Goal: Information Seeking & Learning: Obtain resource

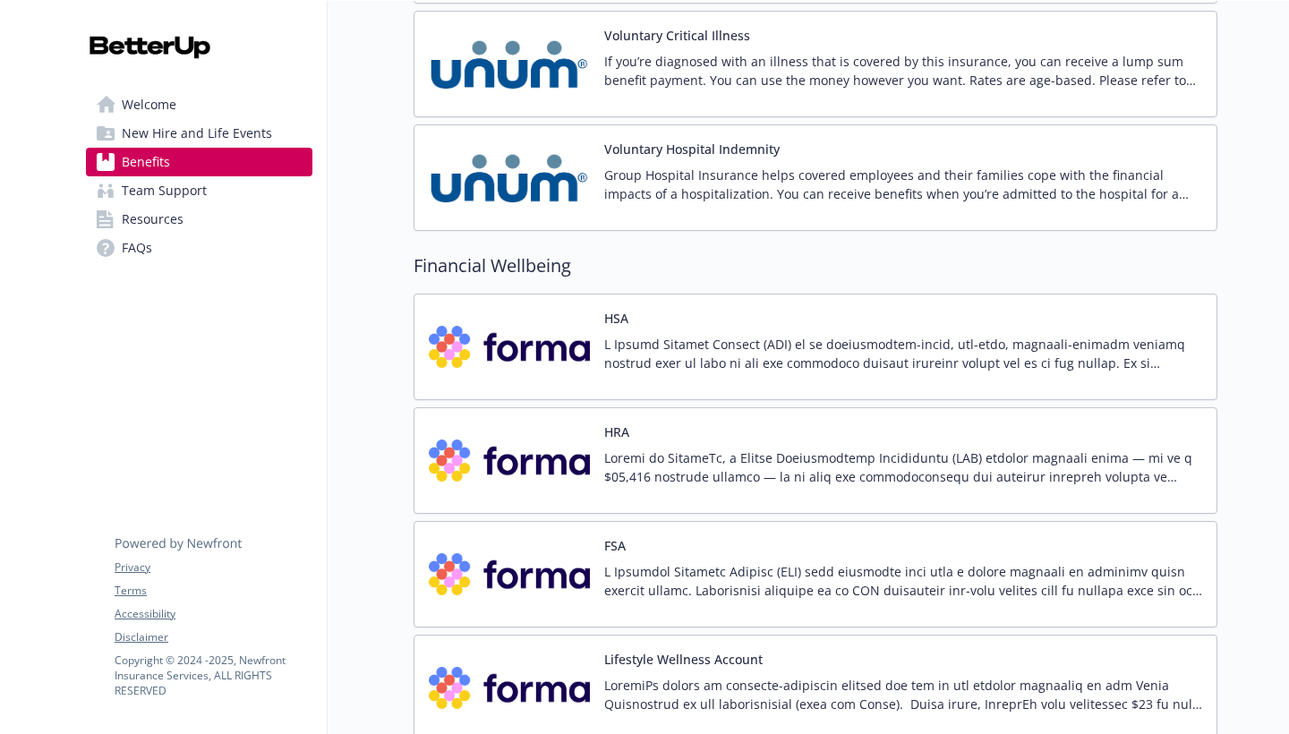
click at [835, 343] on p at bounding box center [903, 354] width 598 height 38
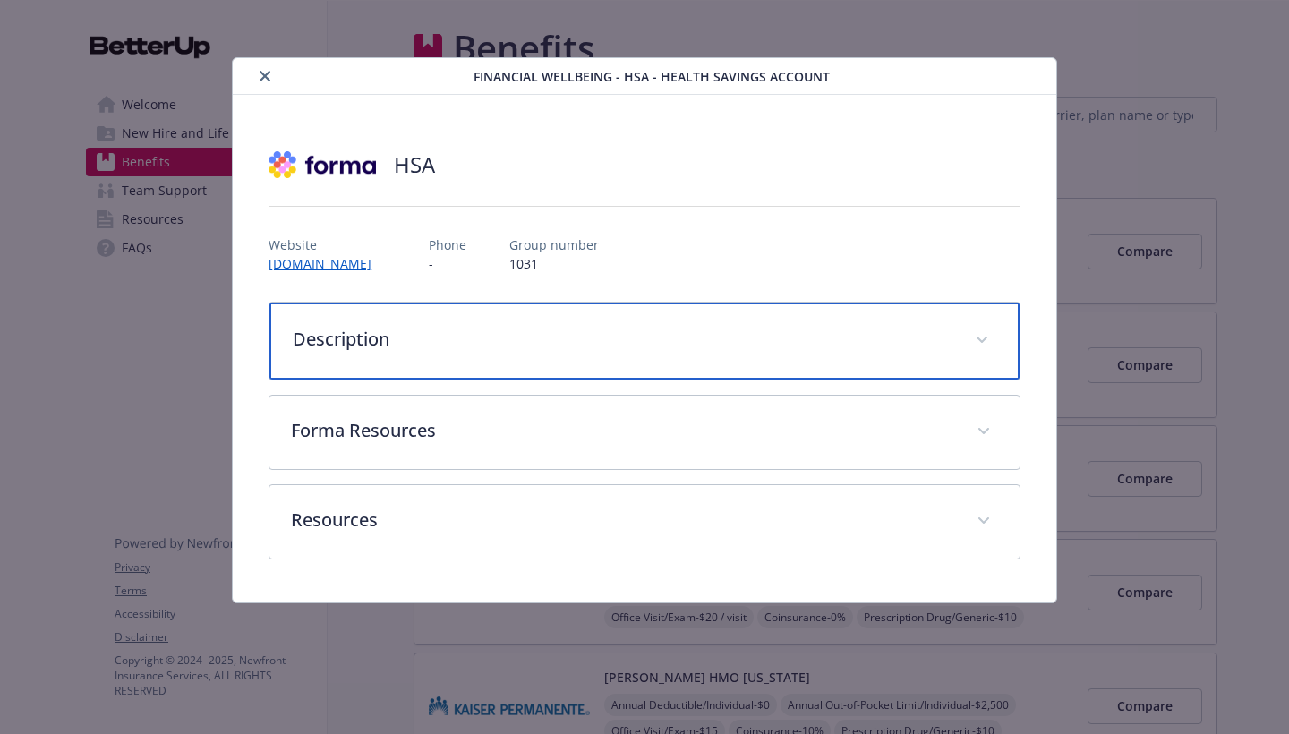
click at [835, 343] on p "Description" at bounding box center [623, 339] width 661 height 27
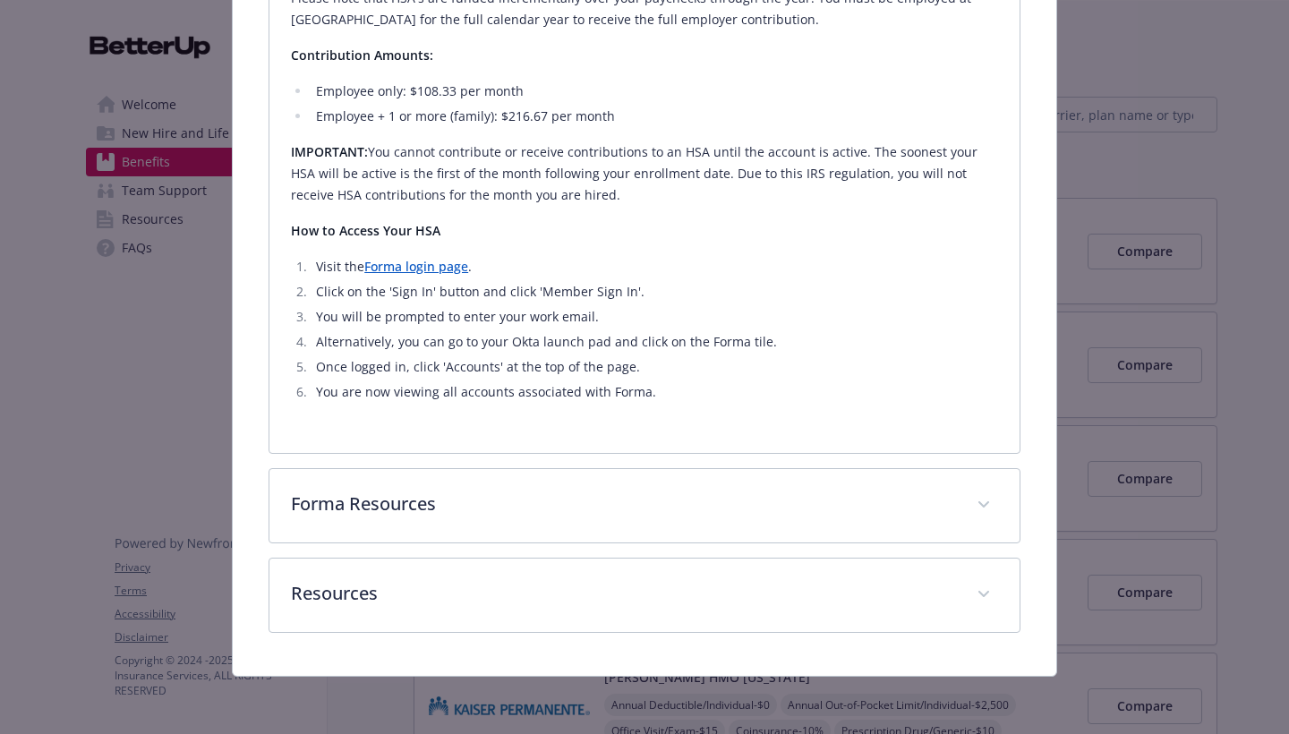
scroll to position [1019, 0]
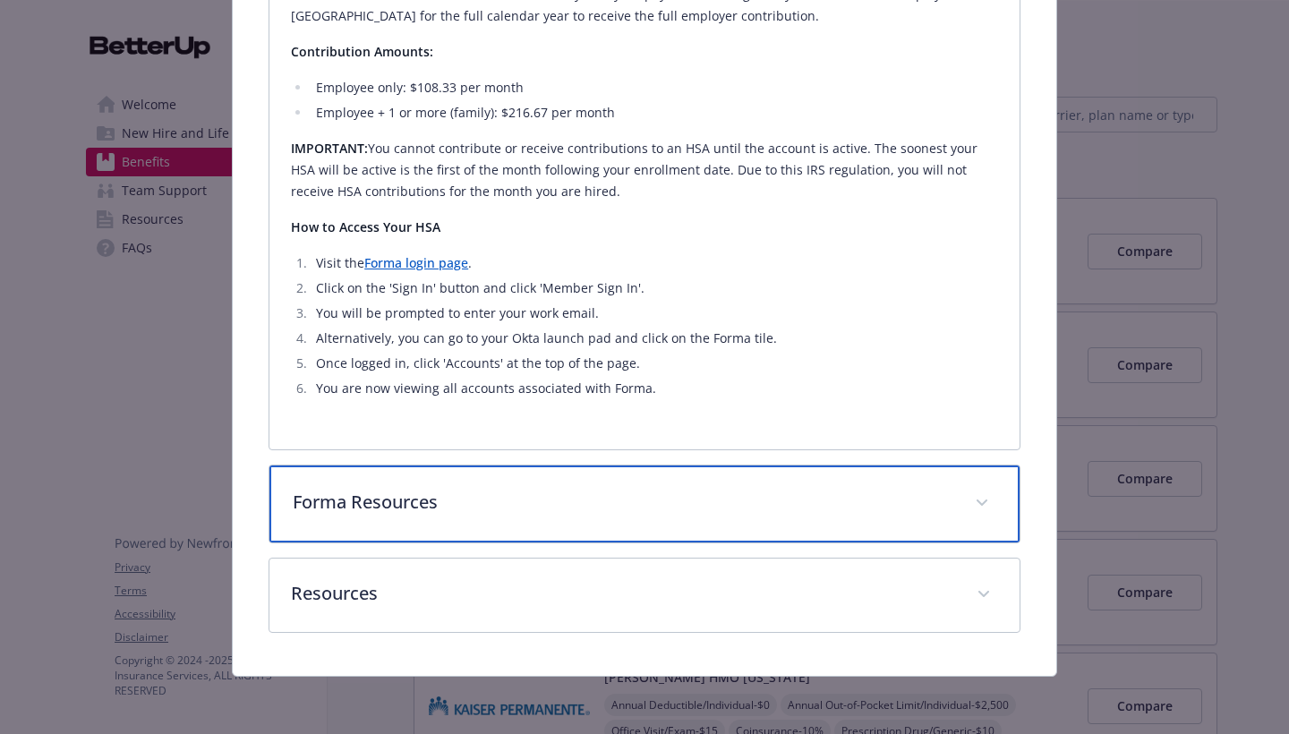
click at [786, 484] on div "Forma Resources" at bounding box center [644, 504] width 750 height 77
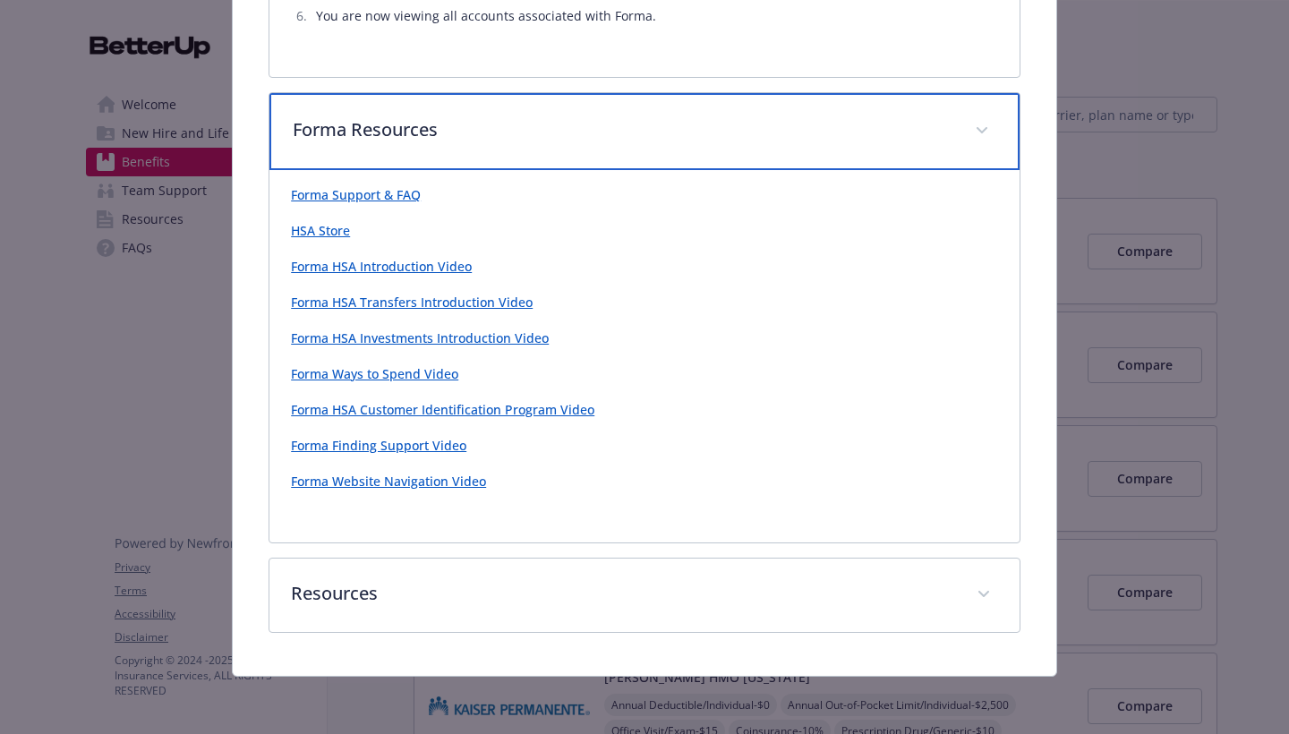
scroll to position [1391, 0]
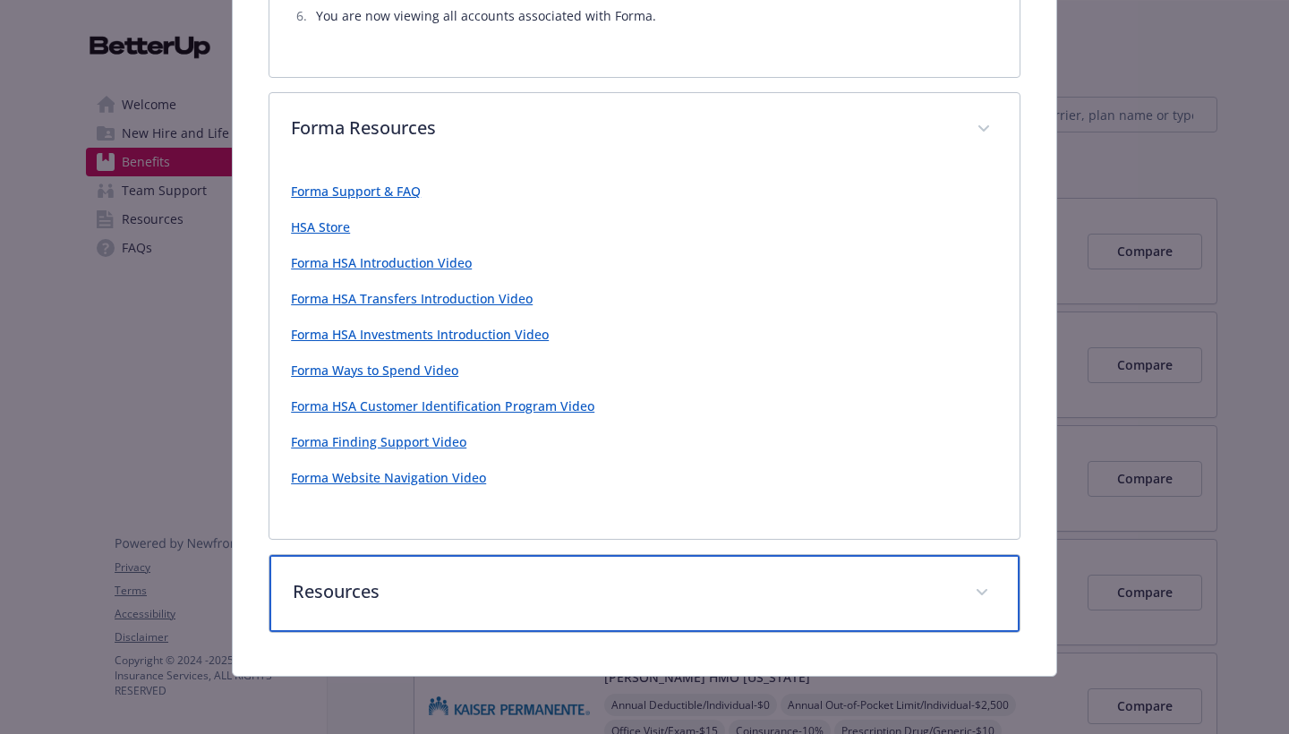
click at [806, 576] on div "Resources" at bounding box center [644, 593] width 750 height 77
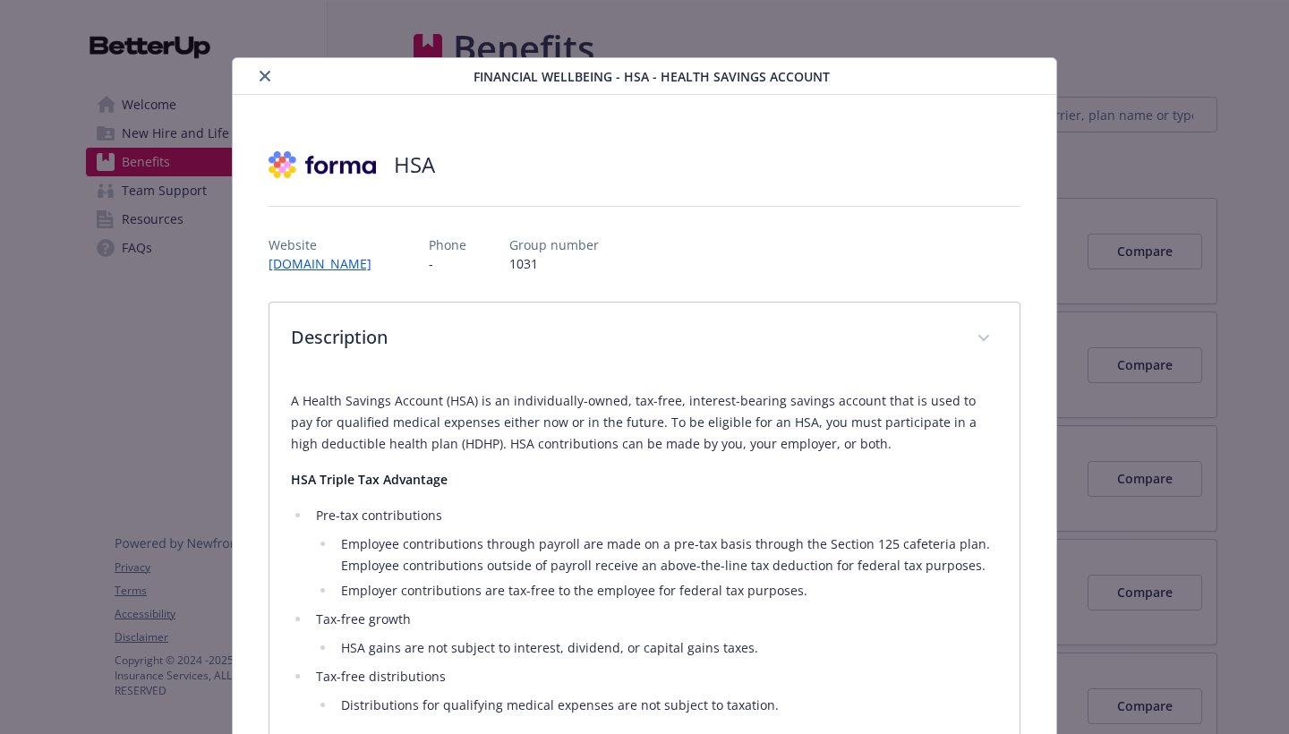
scroll to position [0, 0]
click at [265, 81] on icon "close" at bounding box center [265, 76] width 11 height 11
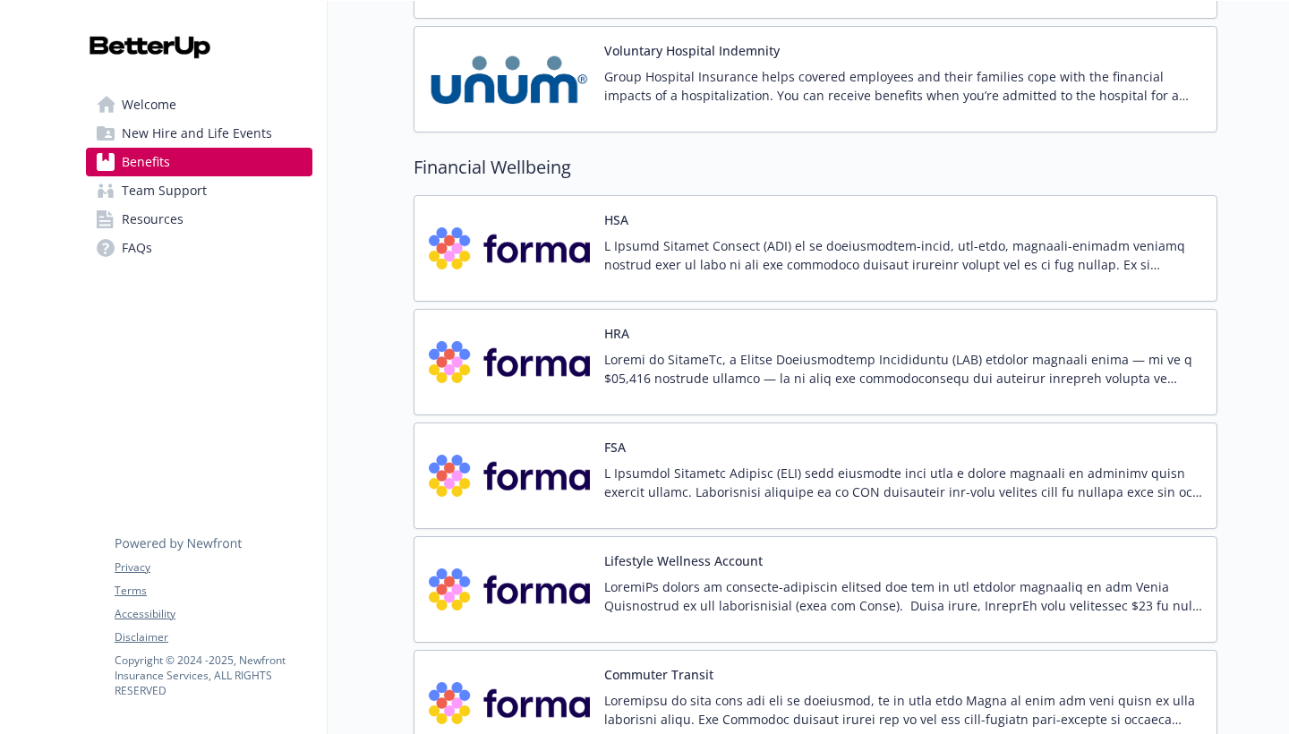
scroll to position [2387, 0]
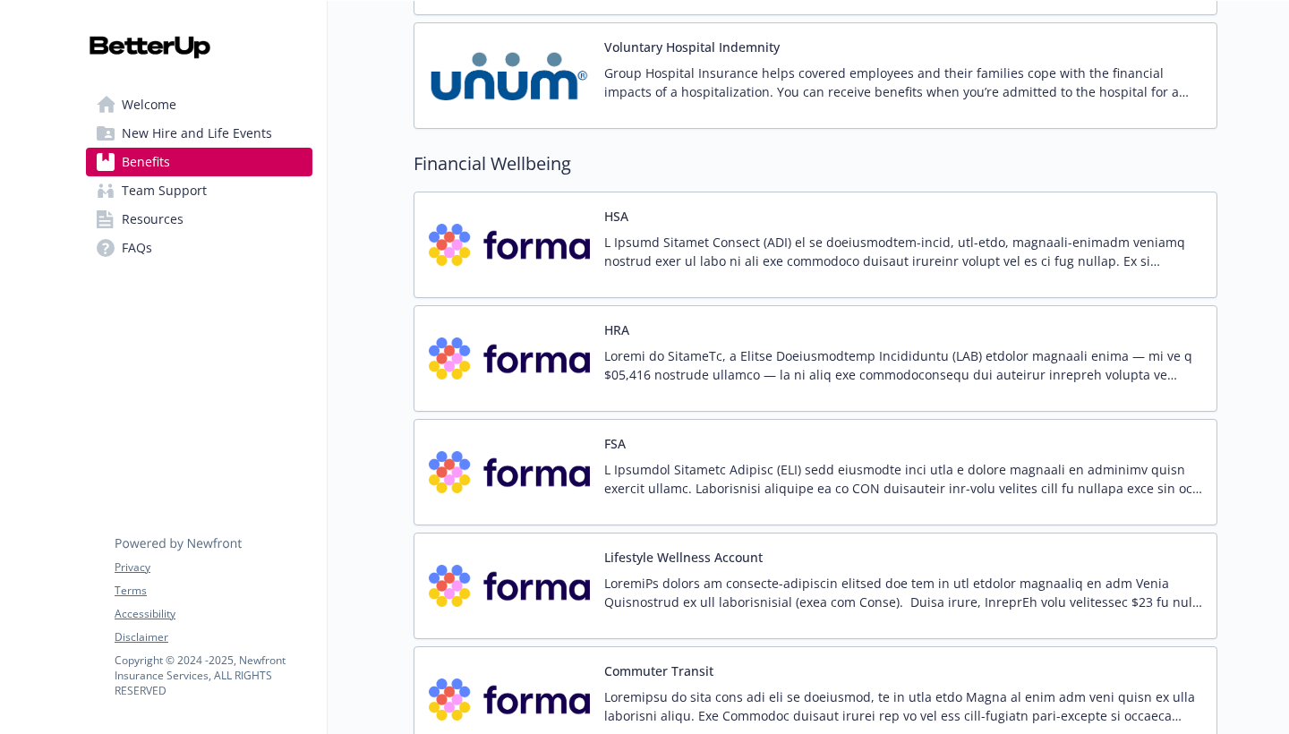
click at [878, 265] on p at bounding box center [903, 252] width 598 height 38
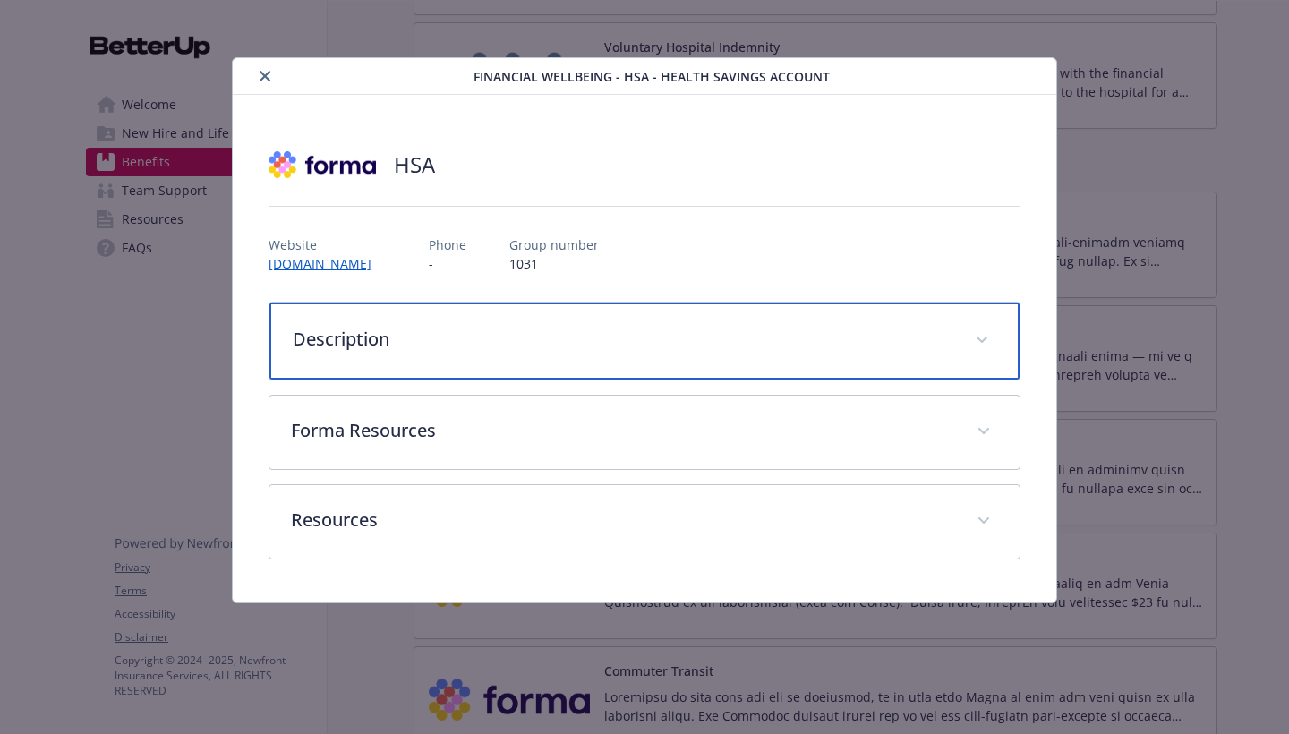
click at [842, 336] on p "Description" at bounding box center [623, 339] width 661 height 27
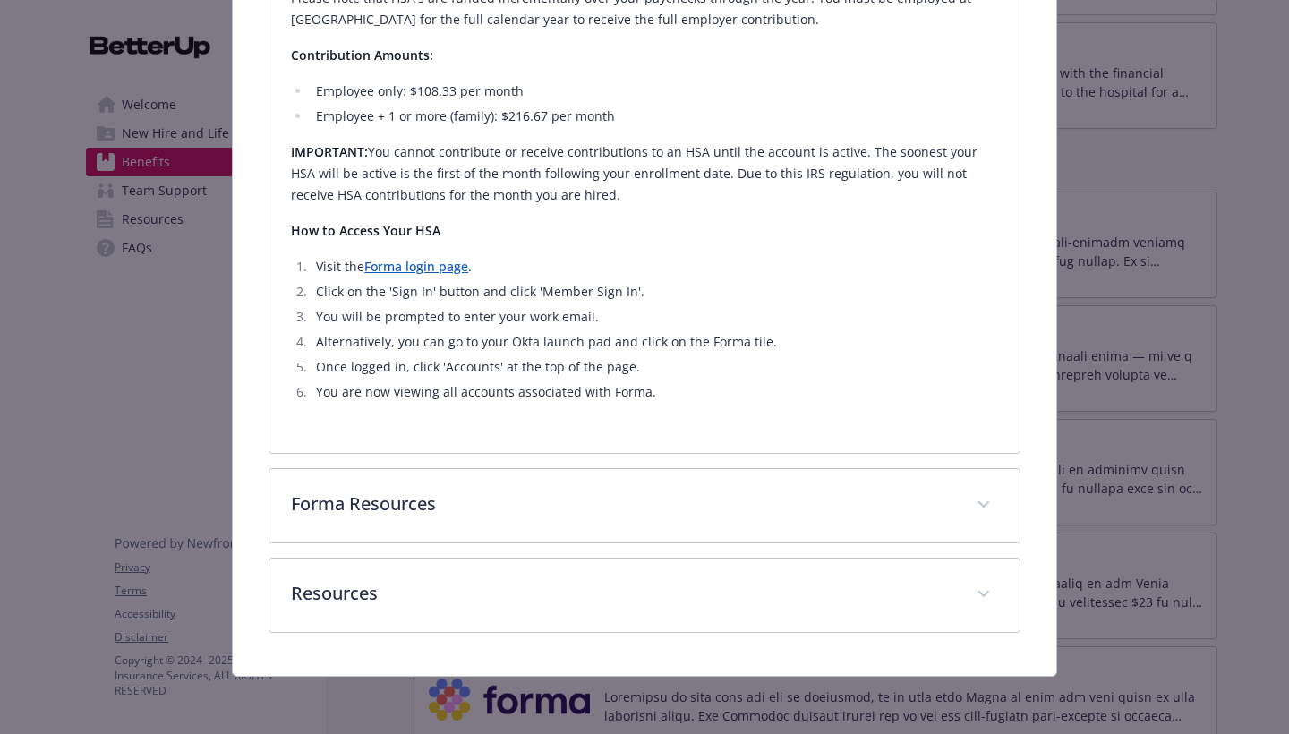
scroll to position [1022, 0]
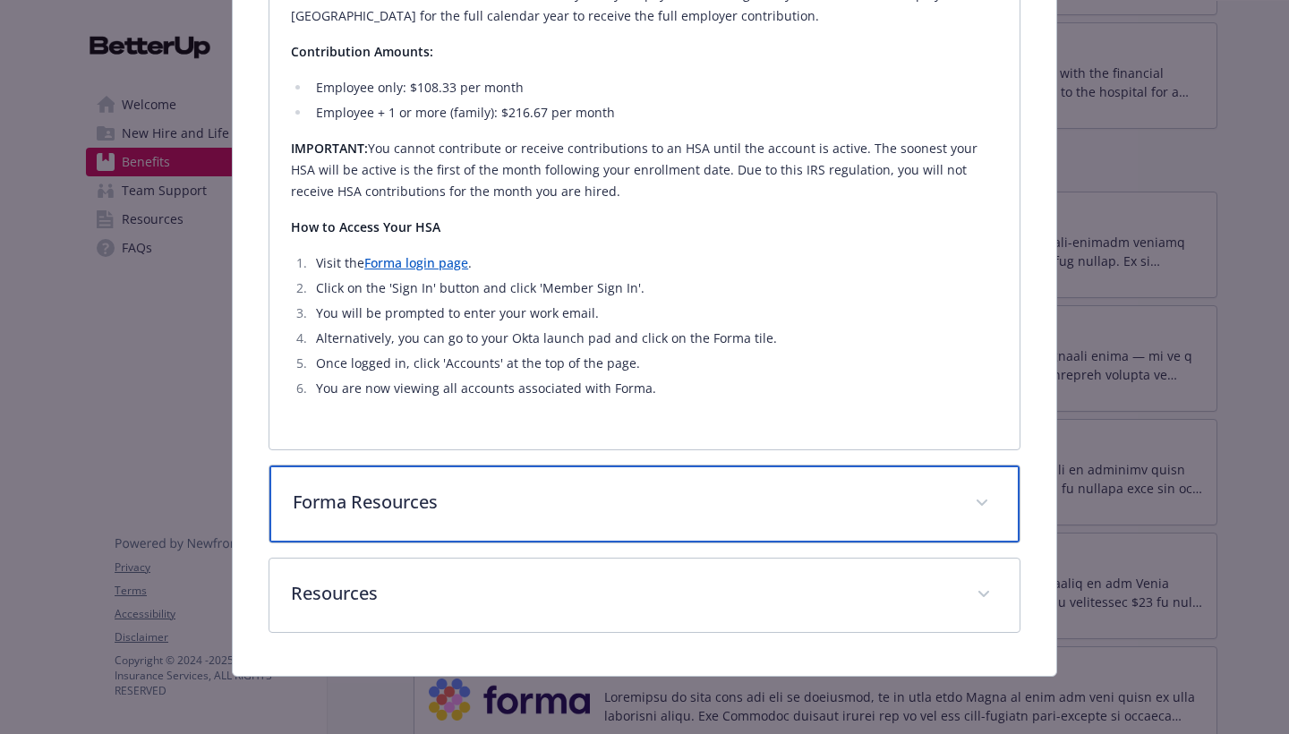
click at [837, 535] on div "Forma Resources" at bounding box center [644, 504] width 750 height 77
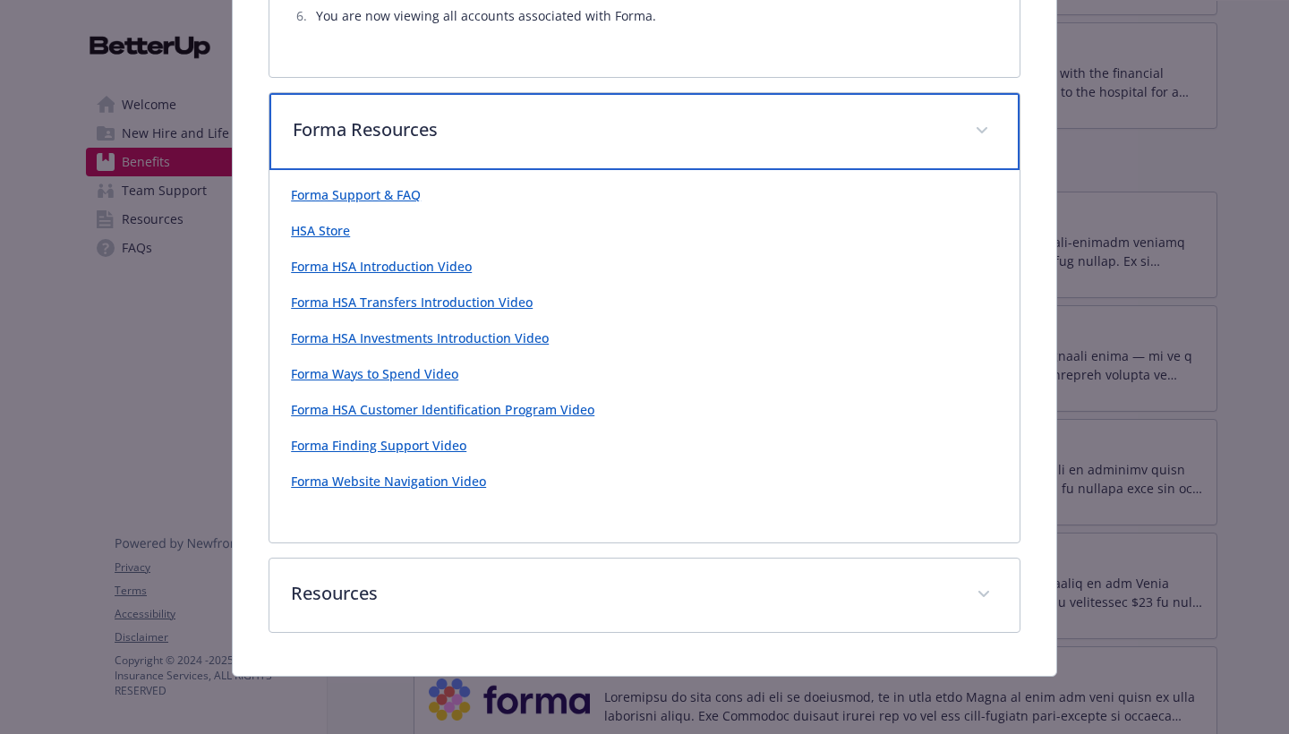
scroll to position [1391, 0]
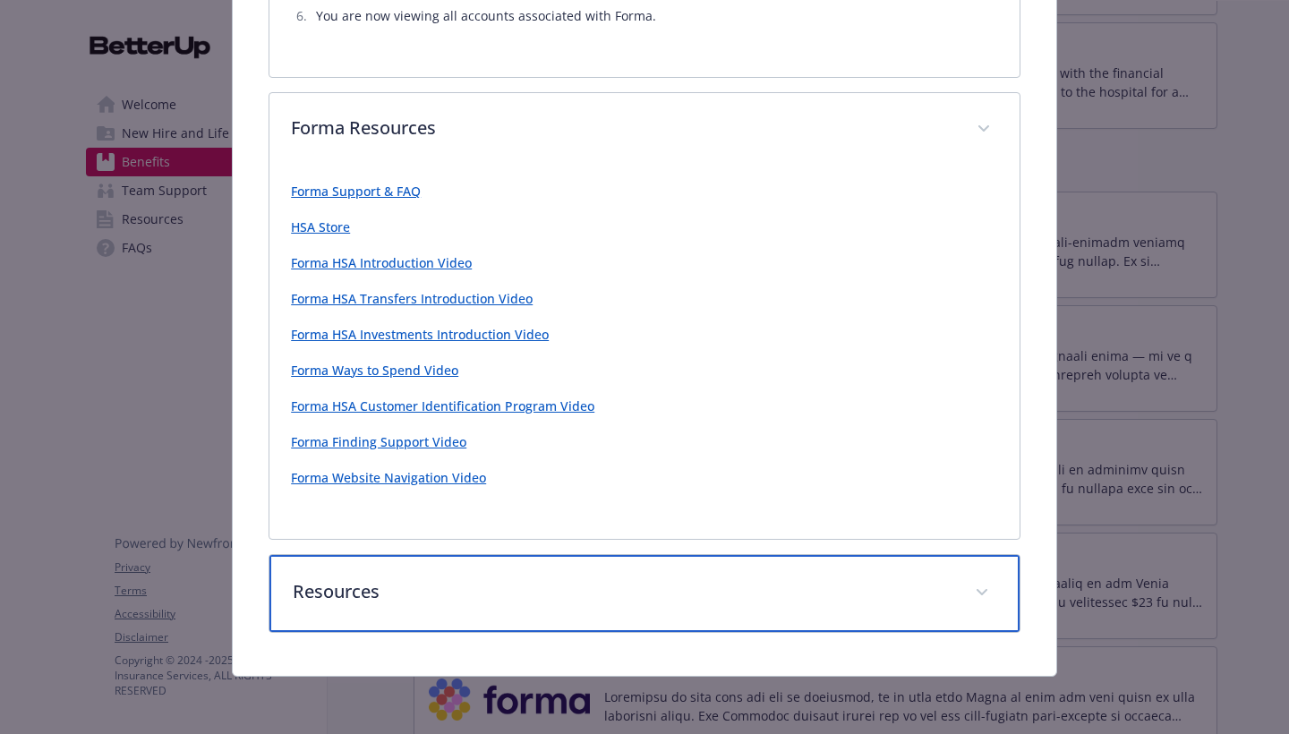
click at [827, 569] on div "Resources" at bounding box center [644, 593] width 750 height 77
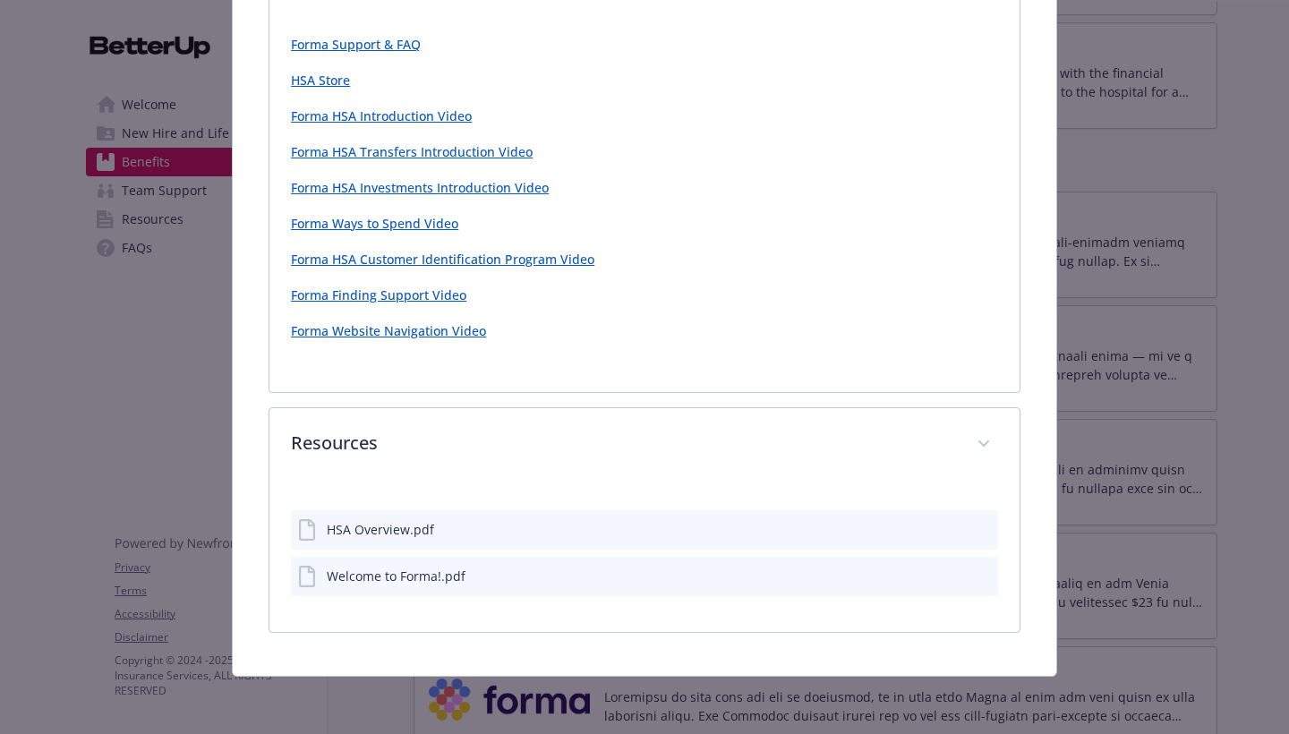
scroll to position [1538, 0]
click at [983, 531] on icon "preview file" at bounding box center [983, 528] width 16 height 13
